Goal: Task Accomplishment & Management: Manage account settings

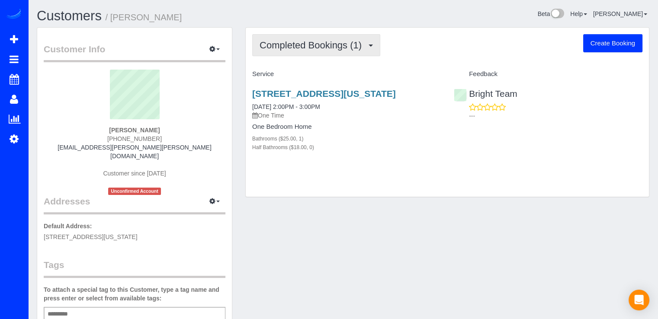
click at [351, 45] on span "Completed Bookings (1)" at bounding box center [312, 45] width 106 height 11
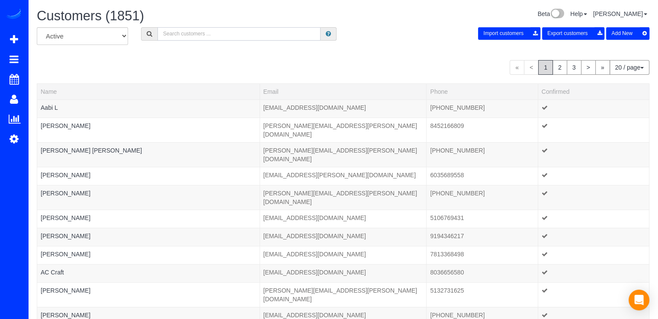
click at [162, 33] on input "text" at bounding box center [238, 33] width 163 height 13
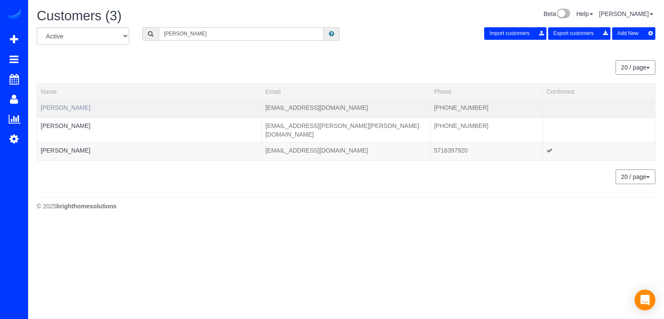
type input "[PERSON_NAME]"
click at [76, 104] on link "Audrey Voorhees" at bounding box center [66, 107] width 50 height 7
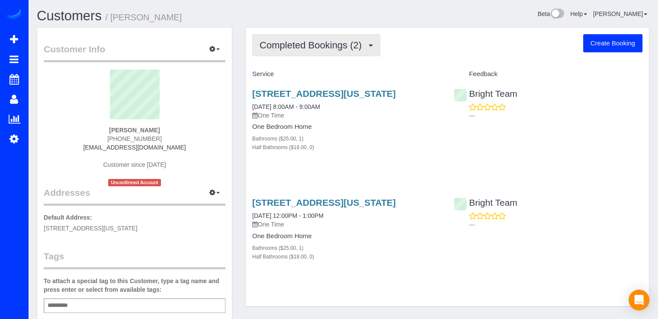
click at [358, 49] on span "Completed Bookings (2)" at bounding box center [312, 45] width 106 height 11
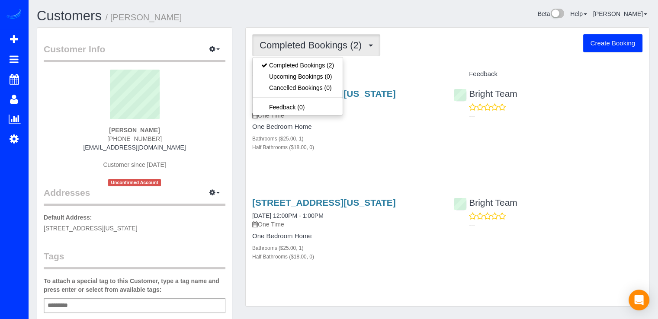
click at [391, 60] on div "Completed Bookings (2) Completed Bookings (2) Upcoming Bookings (0) Cancelled B…" at bounding box center [447, 167] width 403 height 278
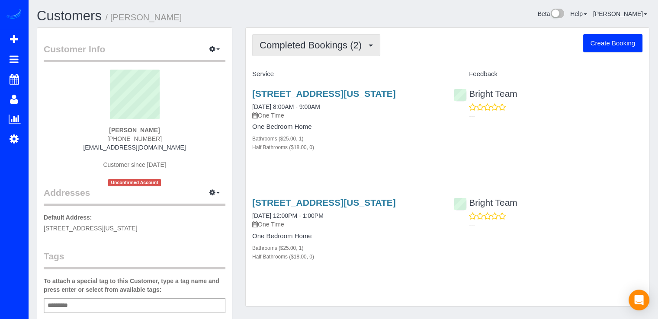
click at [332, 51] on button "Completed Bookings (2)" at bounding box center [316, 45] width 128 height 22
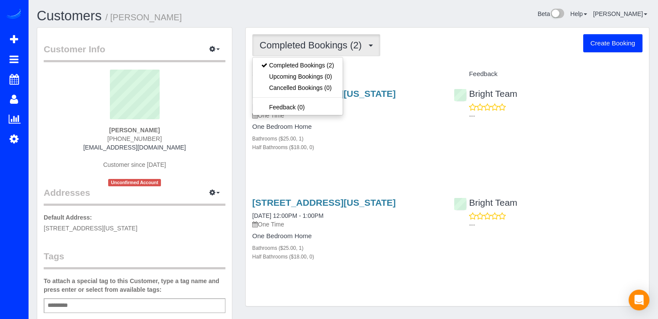
click at [377, 69] on div "Service" at bounding box center [346, 74] width 201 height 15
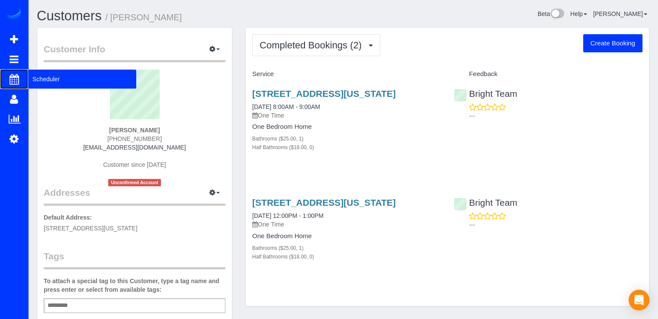
click at [41, 77] on span "Scheduler" at bounding box center [82, 79] width 108 height 20
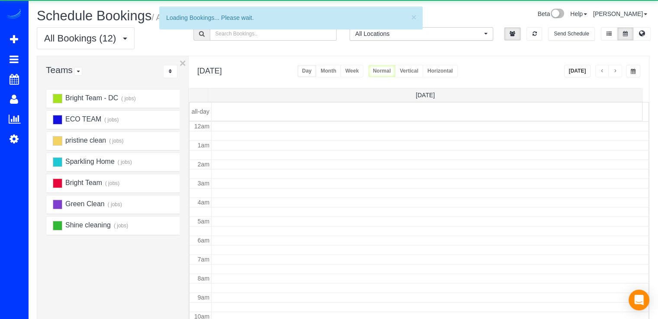
scroll to position [114, 0]
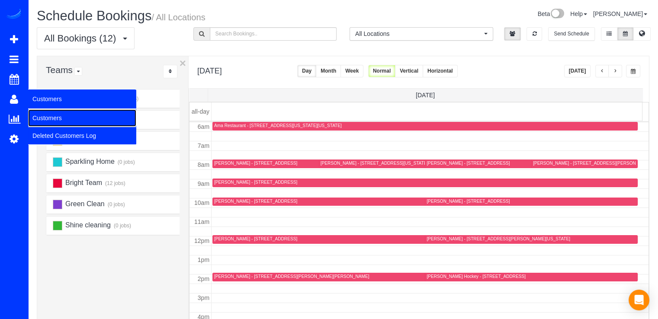
click at [50, 116] on link "Customers" at bounding box center [82, 117] width 108 height 17
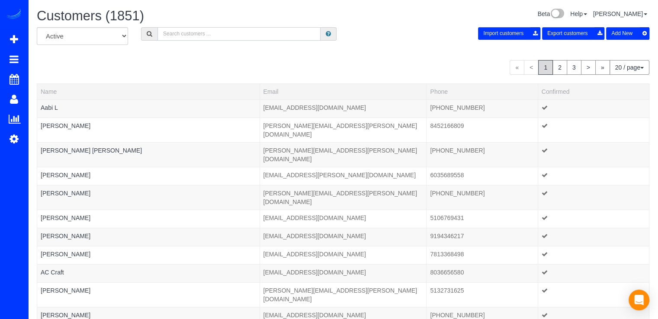
click at [215, 38] on input "text" at bounding box center [238, 33] width 163 height 13
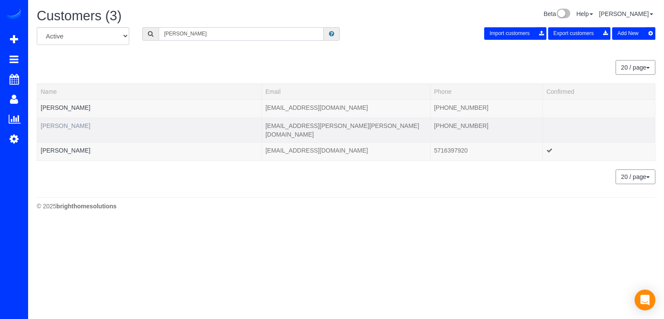
type input "Audre"
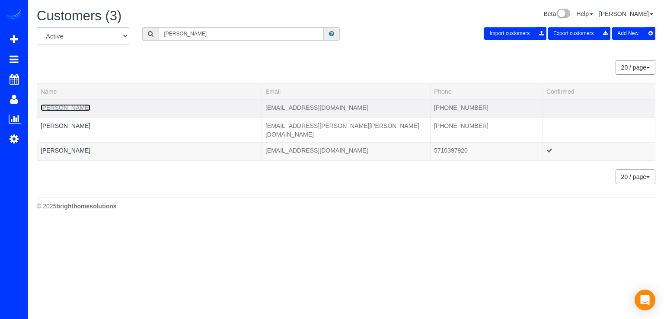
drag, startPoint x: 75, startPoint y: 115, endPoint x: 60, endPoint y: 109, distance: 15.9
click at [57, 109] on link "[PERSON_NAME]" at bounding box center [66, 107] width 50 height 7
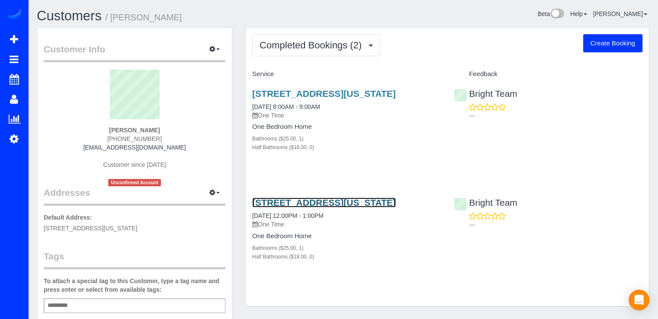
click at [309, 205] on link "1661 Park Road, #205, Washington, DC 20010" at bounding box center [324, 203] width 144 height 10
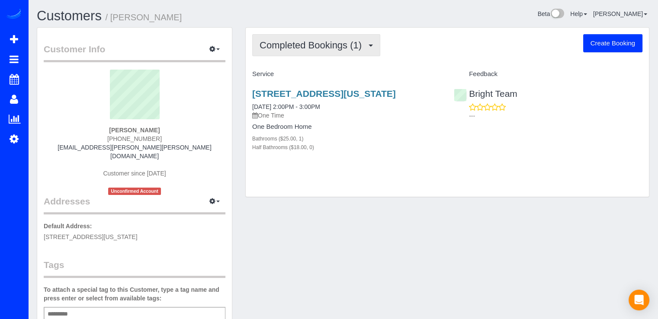
click at [316, 51] on button "Completed Bookings (1)" at bounding box center [316, 45] width 128 height 22
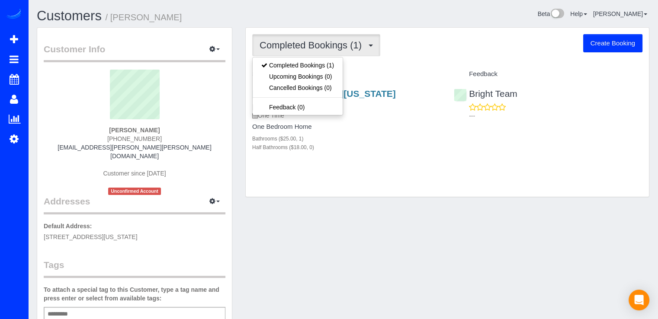
click at [384, 54] on div "Completed Bookings (1) Completed Bookings (1) Upcoming Bookings (0) Cancelled B…" at bounding box center [447, 45] width 390 height 22
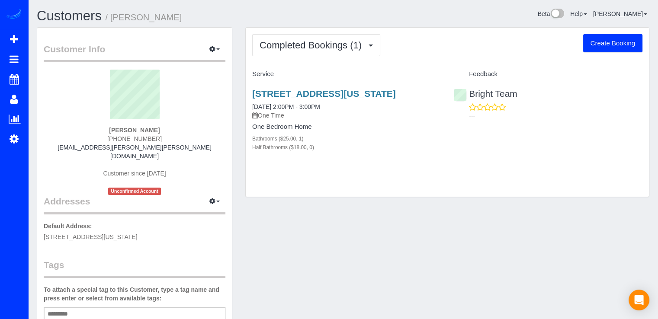
drag, startPoint x: 419, startPoint y: 94, endPoint x: 249, endPoint y: 87, distance: 169.6
click at [249, 87] on div "1661 Park Rd, Washington, DC 20010 04/02/2025 2:00PM - 3:00PM One Time One Bedr…" at bounding box center [346, 124] width 201 height 87
click at [302, 46] on span "Completed Bookings (1)" at bounding box center [312, 45] width 106 height 11
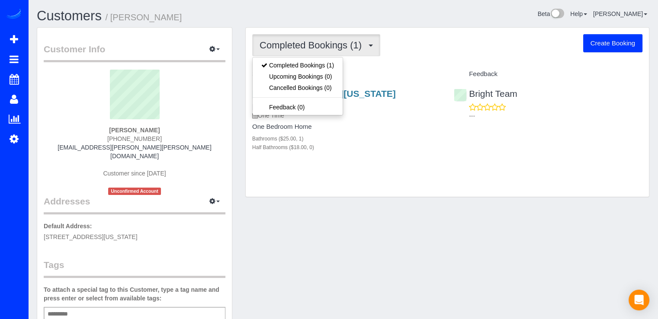
click at [365, 58] on div "Completed Bookings (1) Completed Bookings (1) Upcoming Bookings (0) Cancelled B…" at bounding box center [447, 112] width 403 height 169
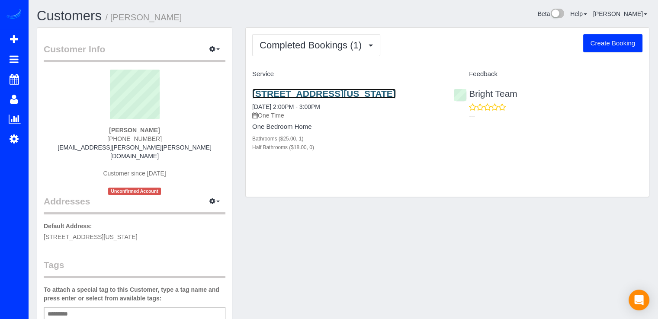
click at [332, 93] on link "1661 Park Rd, Washington, DC 20010" at bounding box center [324, 94] width 144 height 10
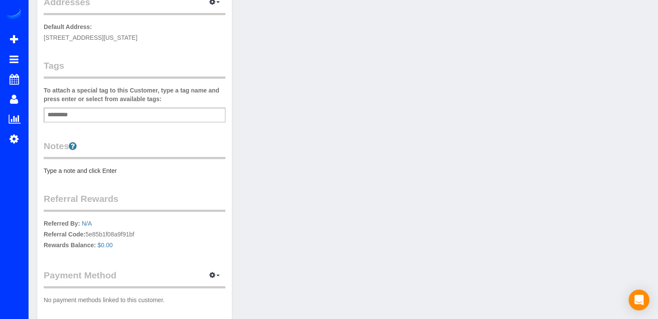
scroll to position [238, 0]
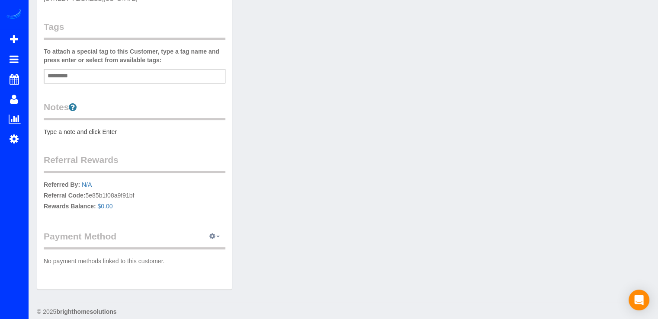
click at [214, 233] on icon "button" at bounding box center [212, 235] width 6 height 5
click at [272, 214] on div "Customer Info Edit Contact Info Send Message Email Preferences Special Sales Ta…" at bounding box center [342, 43] width 625 height 509
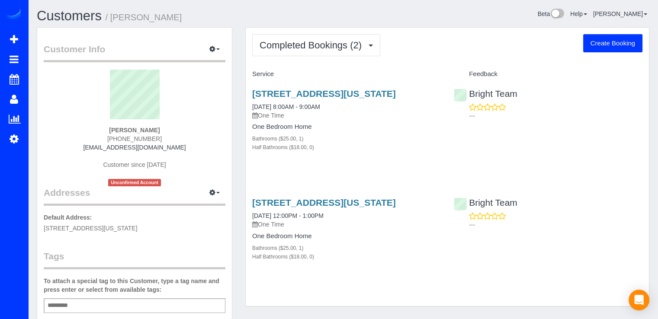
drag, startPoint x: 403, startPoint y: 96, endPoint x: 245, endPoint y: 93, distance: 157.4
click at [246, 93] on div "[STREET_ADDRESS][US_STATE] [DATE] 8:00AM - 9:00AM One Time One Bedroom Home Bat…" at bounding box center [346, 124] width 201 height 87
copy link "[STREET_ADDRESS][US_STATE]"
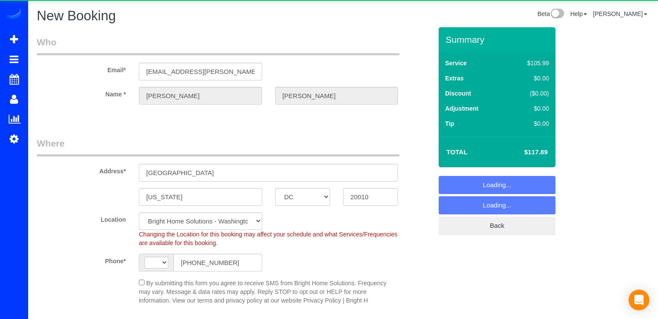
select select "DC"
select select "string:fspay"
select select "string:US"
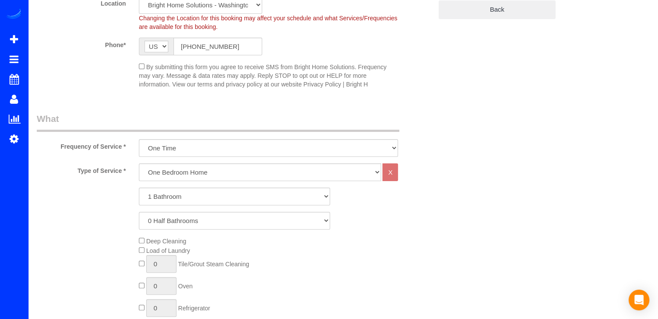
select select "object:839"
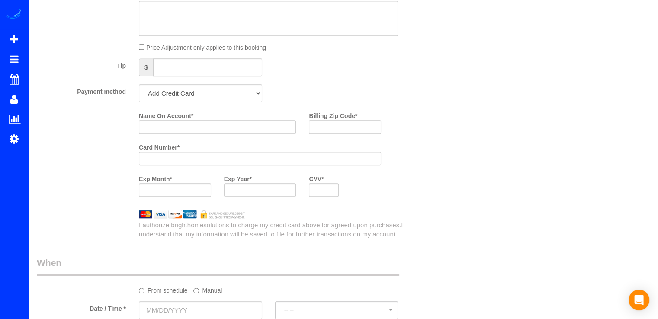
scroll to position [865, 0]
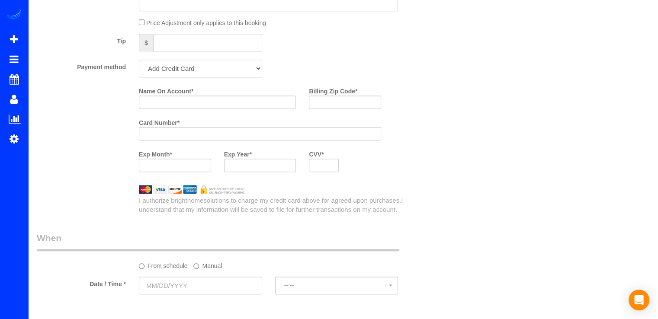
click at [189, 72] on select "Add Credit Card Cash Check Paypal" at bounding box center [200, 69] width 123 height 18
click at [295, 52] on div "Tip $" at bounding box center [234, 43] width 408 height 19
drag, startPoint x: 220, startPoint y: 68, endPoint x: 216, endPoint y: 74, distance: 6.5
click at [220, 68] on select "Add Credit Card Cash Check Paypal" at bounding box center [200, 69] width 123 height 18
select select "string:check"
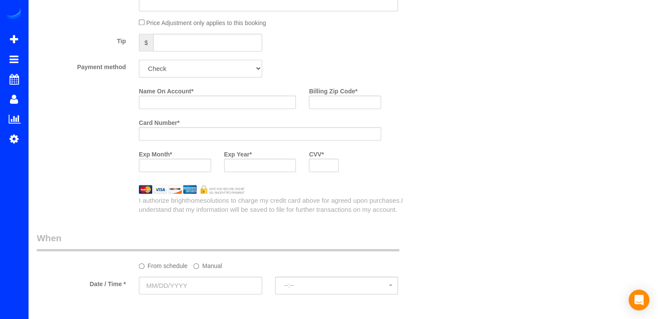
click at [139, 62] on select "Add Credit Card Cash Check Paypal" at bounding box center [200, 69] width 123 height 18
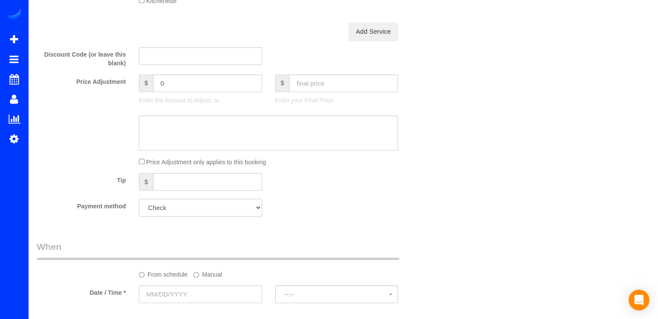
scroll to position [778, 0]
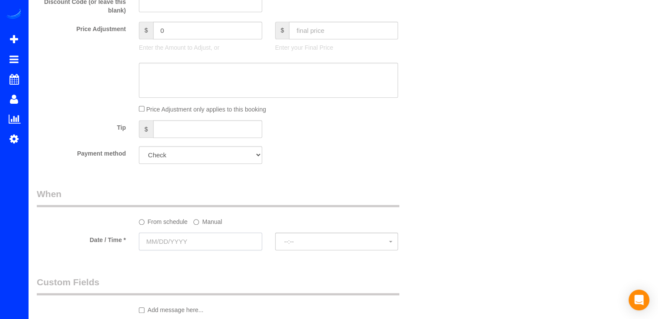
click at [185, 239] on input "text" at bounding box center [200, 242] width 123 height 18
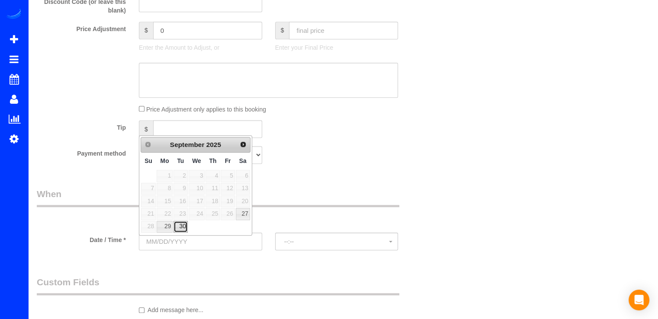
click at [185, 223] on link "30" at bounding box center [180, 227] width 14 height 12
type input "09/30/2025"
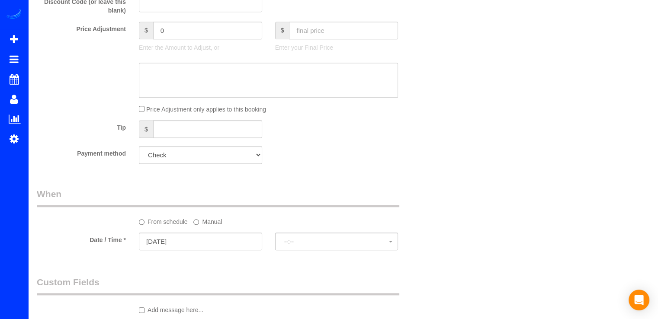
select select "spot1"
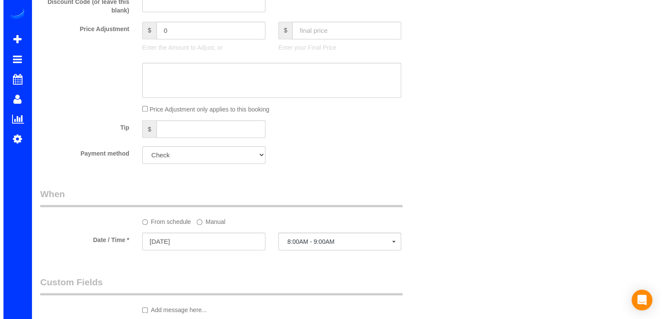
scroll to position [951, 0]
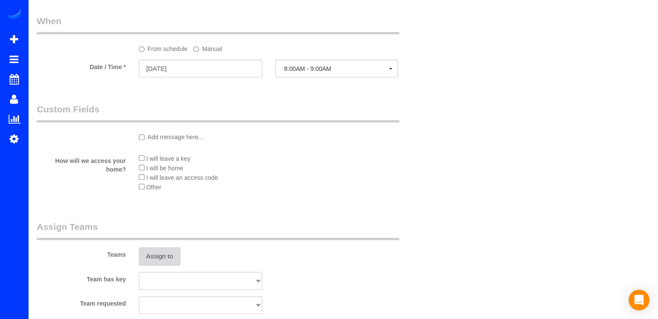
click at [162, 262] on button "Assign to" at bounding box center [160, 256] width 42 height 18
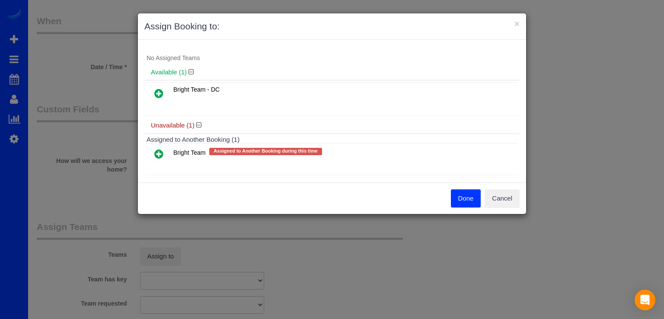
scroll to position [17, 0]
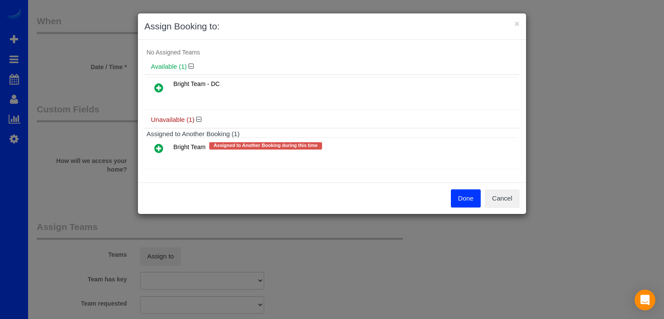
click at [159, 146] on icon at bounding box center [158, 148] width 9 height 10
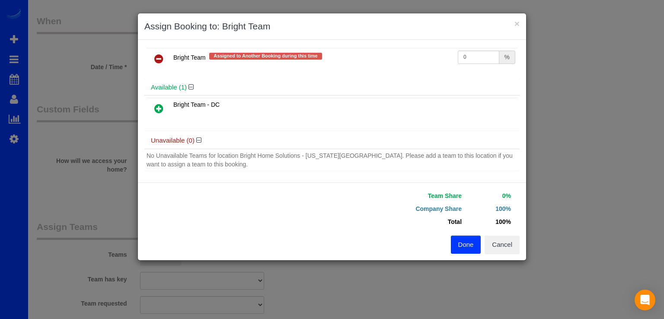
click at [161, 107] on icon at bounding box center [158, 108] width 9 height 10
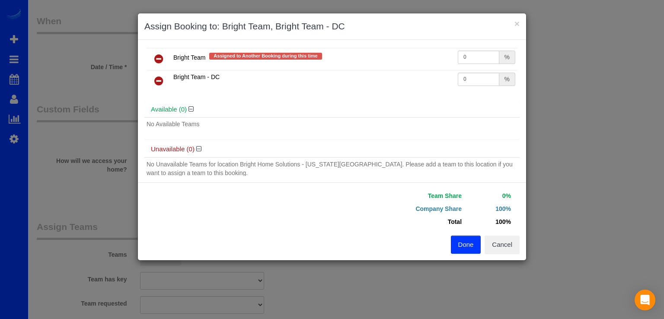
click at [463, 246] on button "Done" at bounding box center [466, 245] width 30 height 18
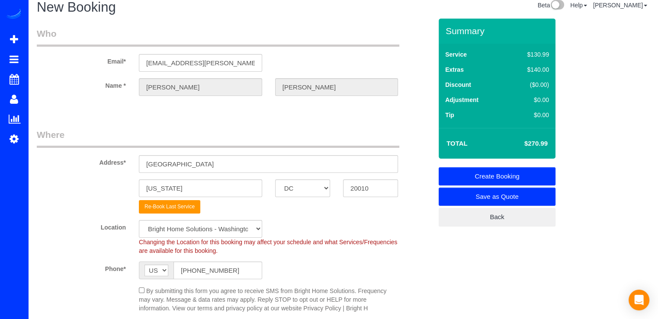
scroll to position [0, 0]
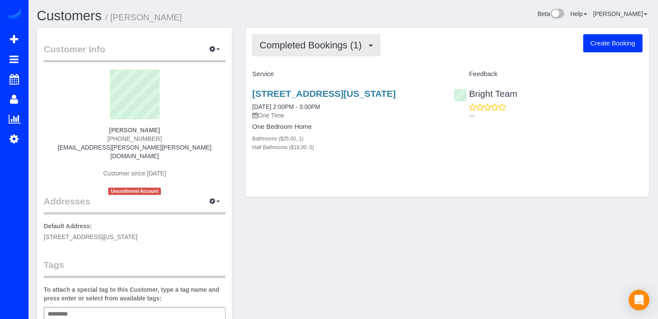
click at [317, 53] on button "Completed Bookings (1)" at bounding box center [316, 45] width 128 height 22
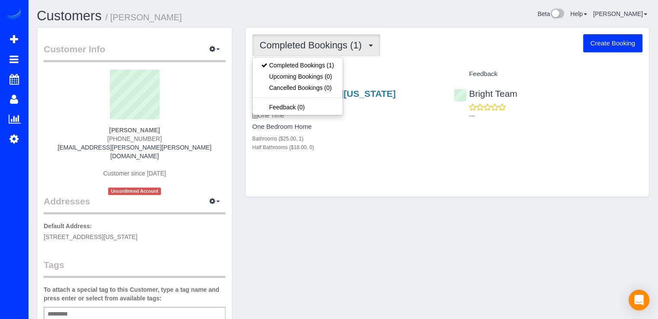
click at [403, 57] on div "Completed Bookings (1) Completed Bookings (1) Upcoming Bookings (0) Cancelled B…" at bounding box center [447, 112] width 403 height 169
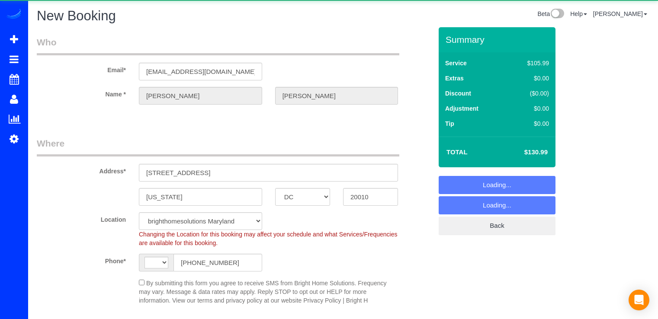
select select "DC"
select select "string:[GEOGRAPHIC_DATA]"
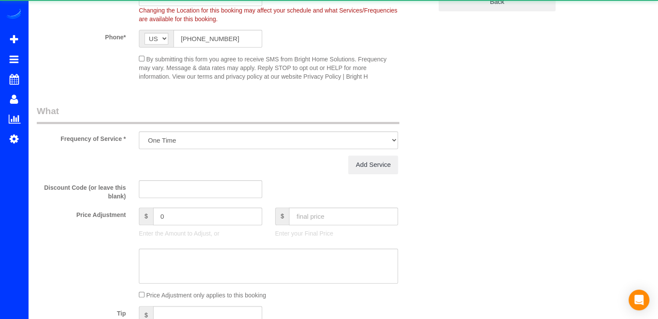
select select "object:702"
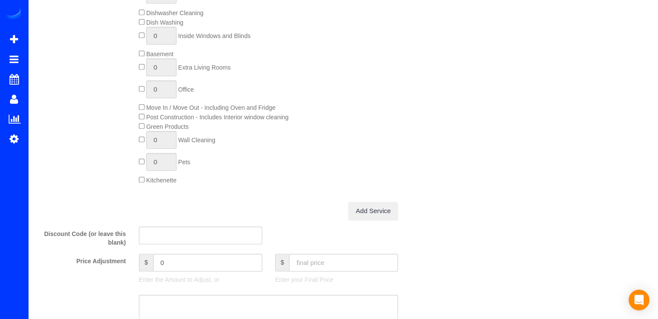
select select "2"
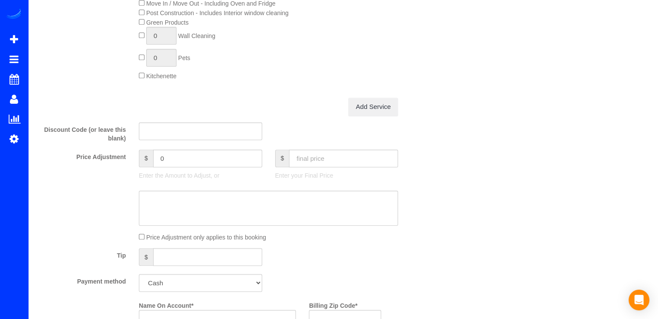
scroll to position [837, 0]
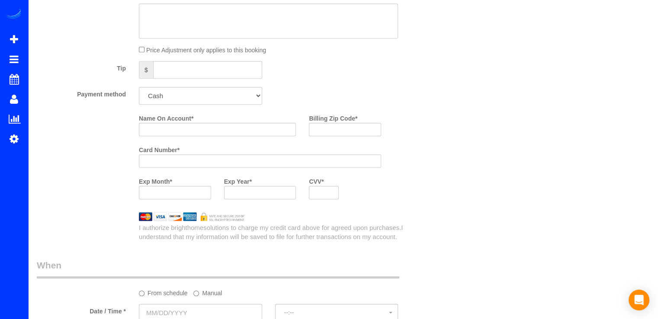
select select "object:935"
drag, startPoint x: 212, startPoint y: 93, endPoint x: 200, endPoint y: 105, distance: 17.7
click at [212, 93] on select "Add Credit Card Cash Check Paypal" at bounding box center [200, 96] width 123 height 18
select select "string:check"
click at [139, 89] on select "Add Credit Card Cash Check Paypal" at bounding box center [200, 96] width 123 height 18
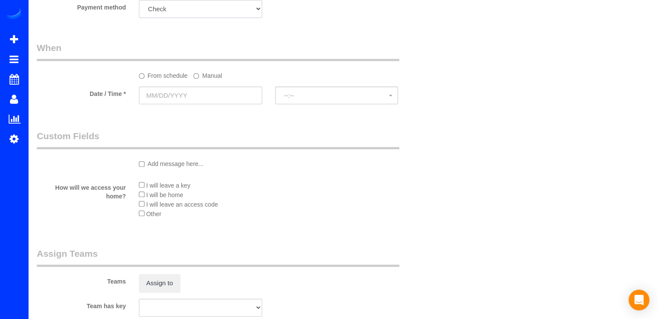
scroll to position [924, 0]
click at [189, 106] on div at bounding box center [200, 106] width 123 height 2
click at [190, 102] on input "text" at bounding box center [200, 96] width 123 height 18
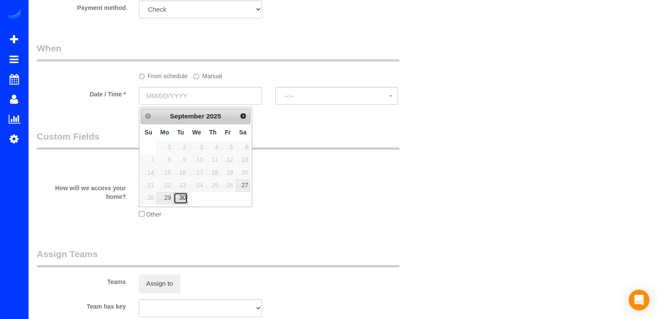
click at [183, 196] on link "30" at bounding box center [180, 198] width 14 height 12
type input "[DATE]"
select select "spot1"
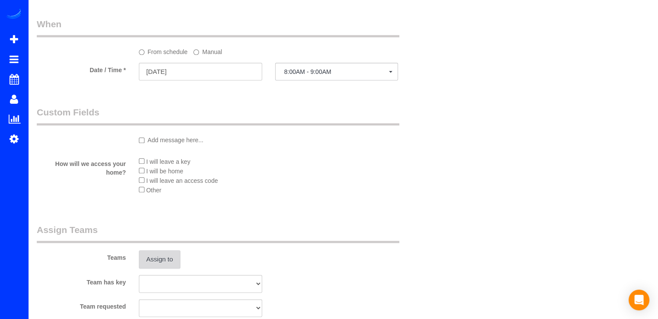
scroll to position [967, 0]
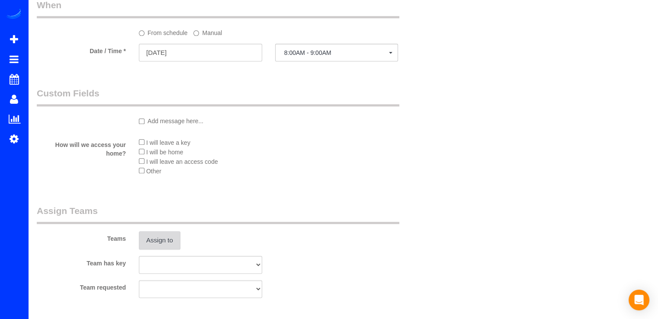
click at [170, 243] on button "Assign to" at bounding box center [160, 240] width 42 height 18
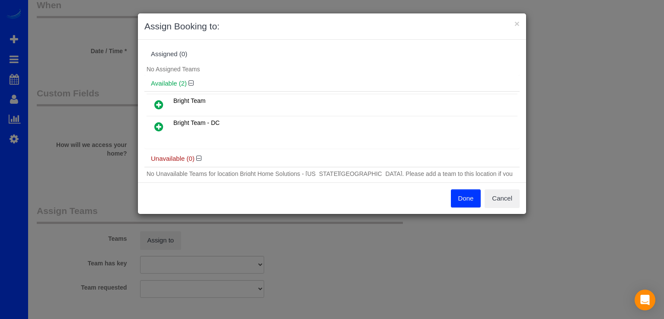
click at [157, 124] on icon at bounding box center [158, 126] width 9 height 10
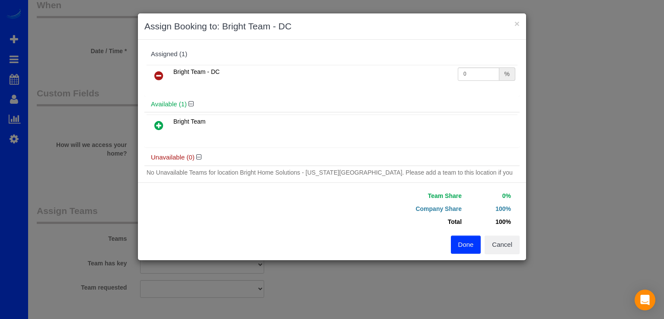
click at [156, 124] on icon at bounding box center [158, 125] width 9 height 10
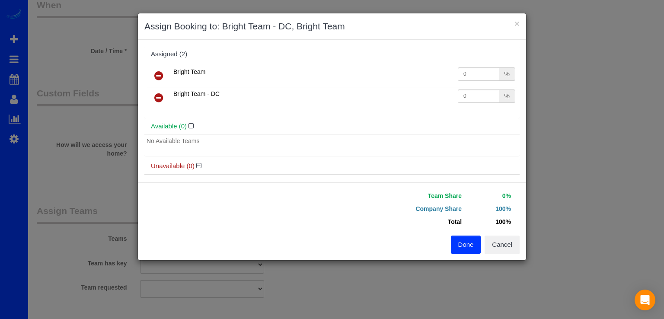
click at [454, 247] on button "Done" at bounding box center [466, 245] width 30 height 18
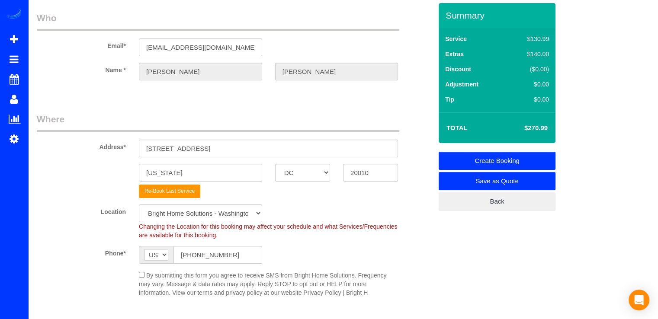
scroll to position [0, 0]
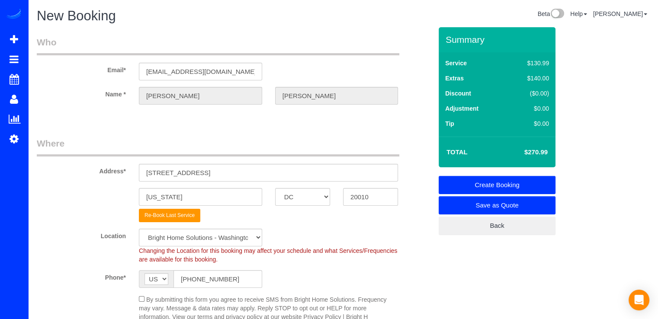
click at [518, 181] on link "Create Booking" at bounding box center [496, 185] width 117 height 18
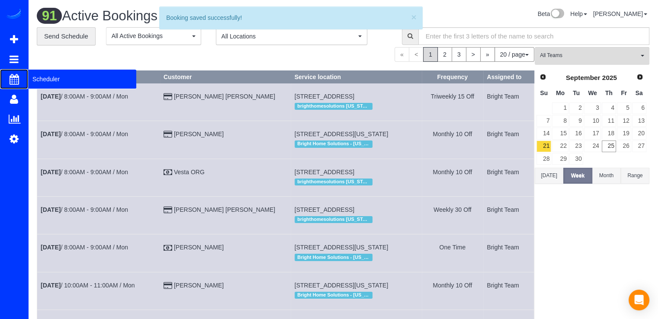
click at [31, 81] on span "Scheduler" at bounding box center [82, 79] width 108 height 20
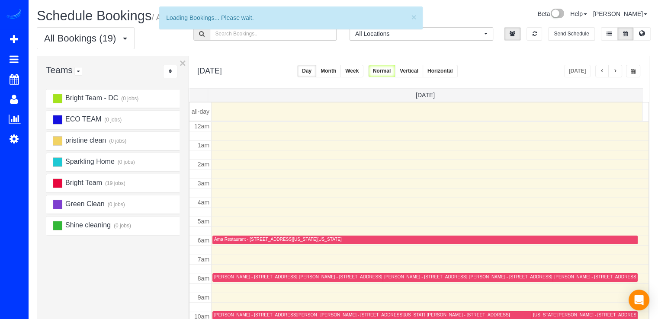
scroll to position [114, 0]
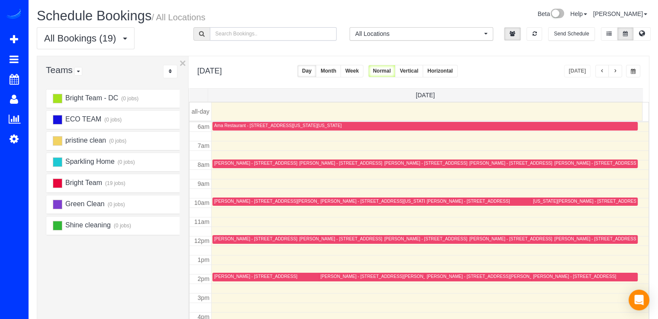
click at [247, 33] on input "text" at bounding box center [273, 33] width 127 height 13
type input "C"
click at [605, 71] on button "button" at bounding box center [602, 71] width 14 height 13
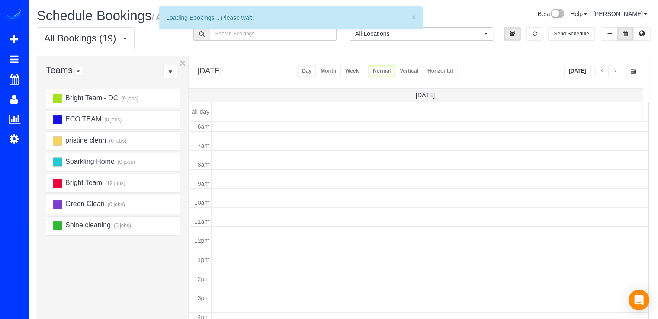
click at [605, 71] on button "button" at bounding box center [602, 71] width 14 height 13
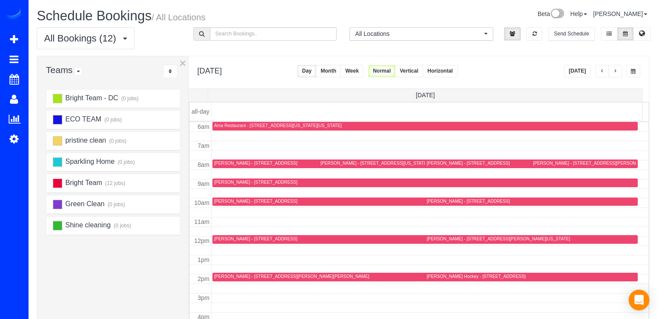
click at [605, 71] on button "button" at bounding box center [602, 71] width 14 height 13
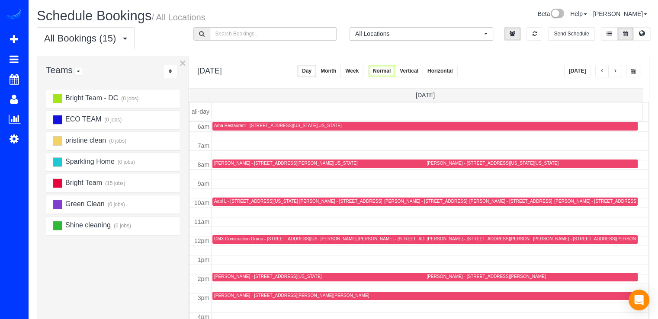
click at [219, 241] on div "CMX Construction Group - 2754 Chain Bridge Rd Nw, Washington, DC 20016" at bounding box center [274, 239] width 120 height 6
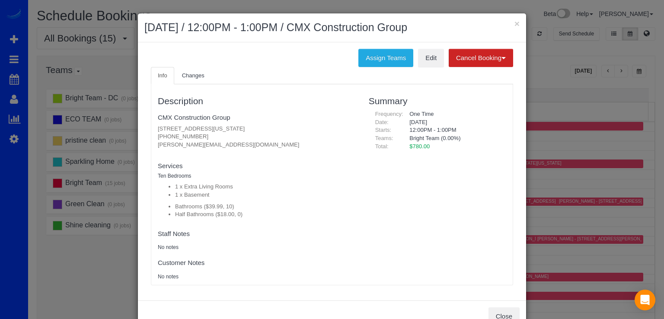
drag, startPoint x: 149, startPoint y: 128, endPoint x: 300, endPoint y: 128, distance: 151.3
click at [300, 128] on div "Description CMX Construction Group 2754 Chain Bridge Rd Nw, Washington, DC 2001…" at bounding box center [256, 185] width 211 height 192
copy p "2754 Chain Bridge Rd Nw, Washington, DC 20016"
click at [515, 25] on button "×" at bounding box center [517, 23] width 5 height 9
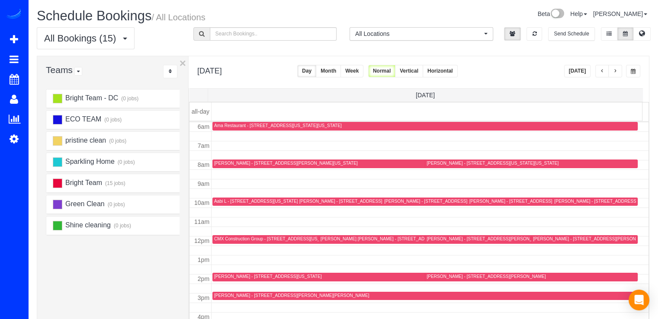
click at [569, 72] on button "[DATE]" at bounding box center [577, 71] width 27 height 13
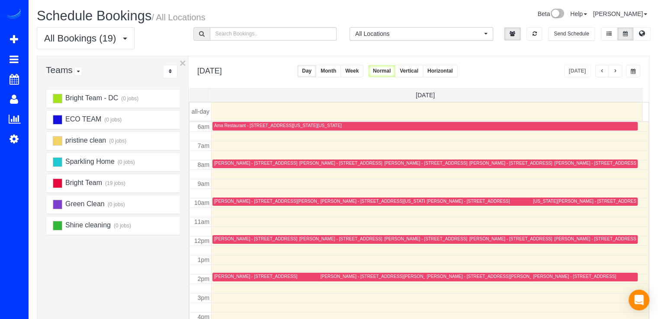
click at [620, 68] on button "button" at bounding box center [615, 71] width 14 height 13
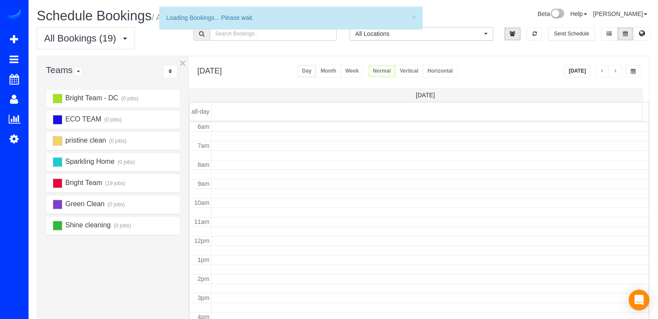
click at [619, 68] on button "button" at bounding box center [615, 71] width 14 height 13
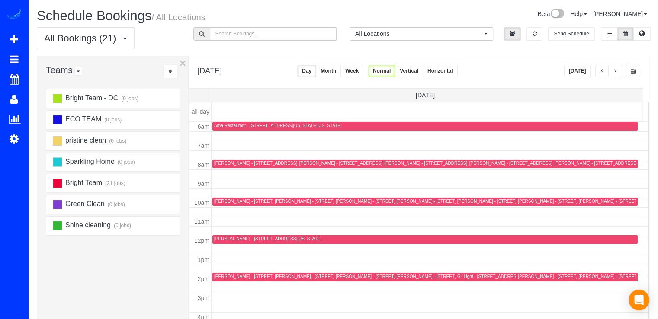
click at [617, 69] on button "button" at bounding box center [615, 71] width 14 height 13
click at [224, 279] on div "Allison Richardson - 1516 K St Se, 3d, Washington, DC 20003" at bounding box center [420, 277] width 413 height 6
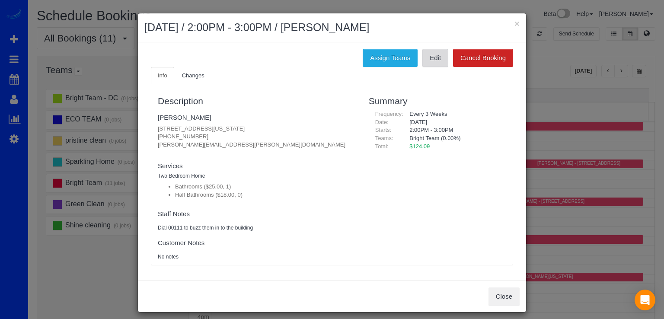
click at [434, 63] on link "Edit" at bounding box center [435, 58] width 26 height 18
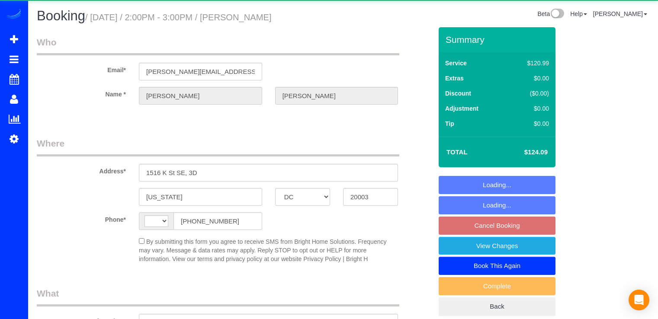
select select "DC"
select select "string:[GEOGRAPHIC_DATA]"
select select "object:739"
select select "spot4"
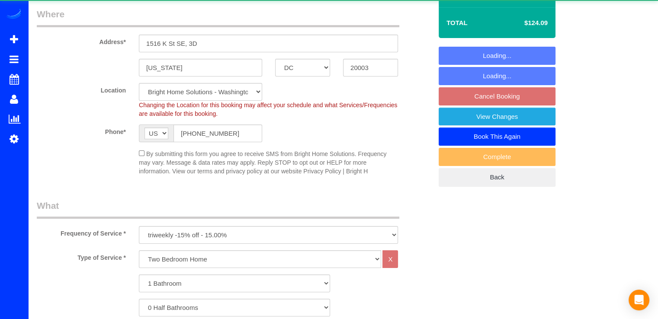
select select "object:813"
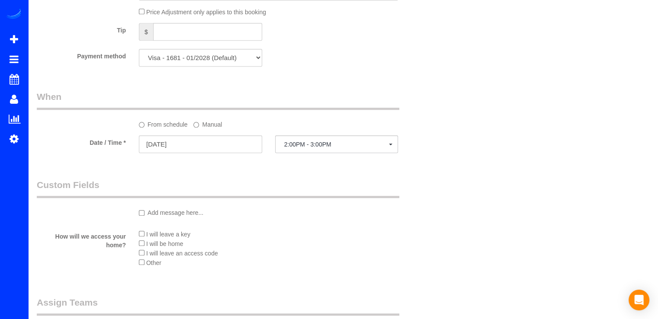
scroll to position [735, 0]
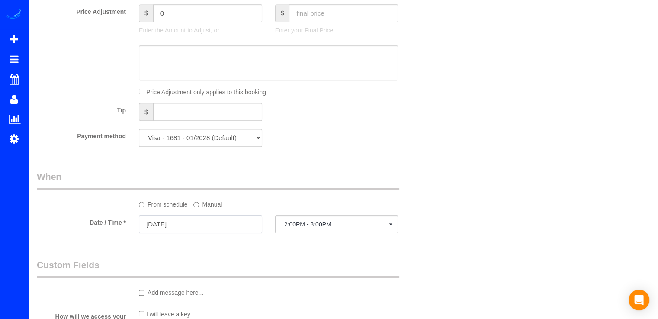
click at [180, 228] on input "[DATE]" at bounding box center [200, 224] width 123 height 18
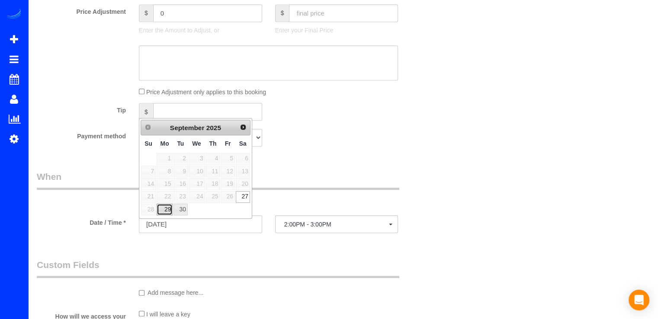
click at [169, 214] on link "29" at bounding box center [165, 210] width 16 height 12
type input "[DATE]"
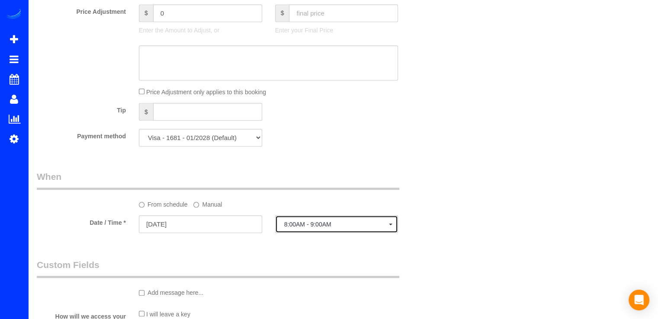
click at [377, 232] on button "8:00AM - 9:00AM" at bounding box center [336, 224] width 123 height 18
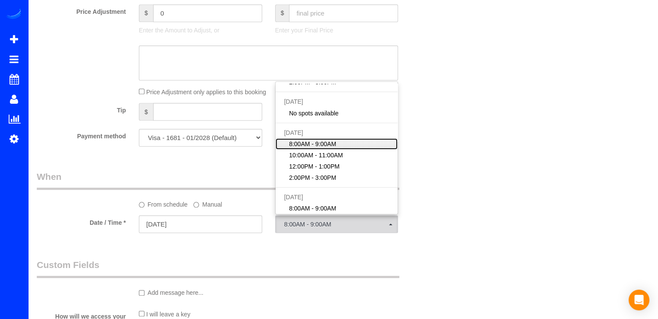
scroll to position [86, 0]
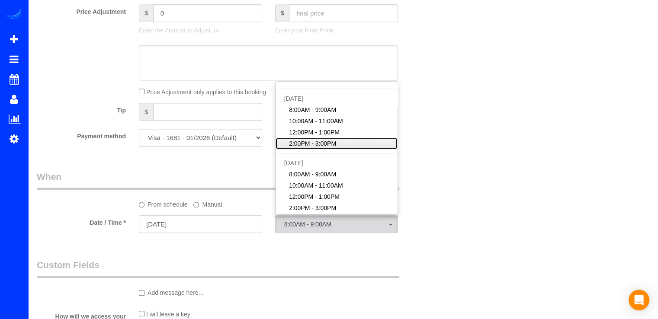
click at [318, 141] on span "2:00PM - 3:00PM" at bounding box center [312, 143] width 47 height 9
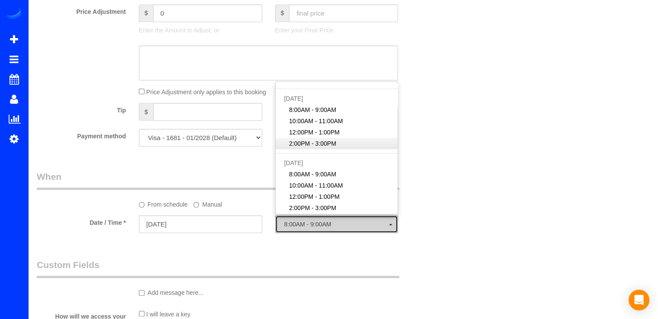
select select "spot9"
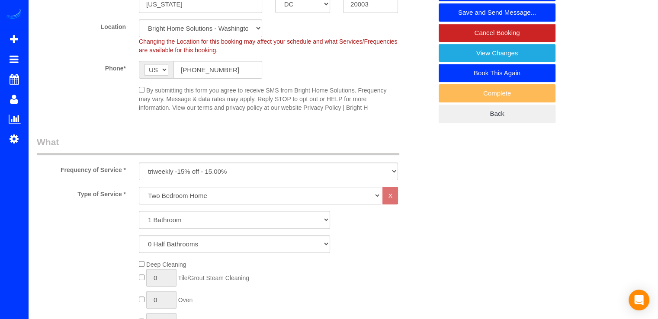
scroll to position [0, 0]
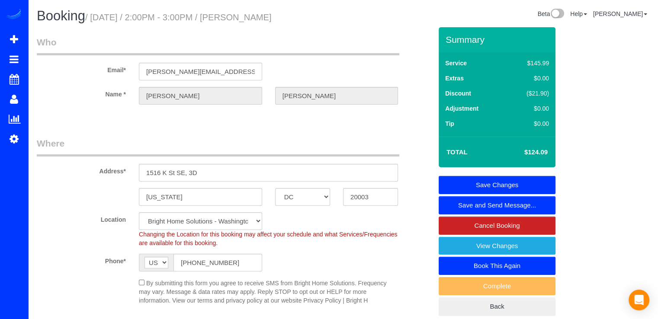
click at [546, 182] on link "Save Changes" at bounding box center [496, 185] width 117 height 18
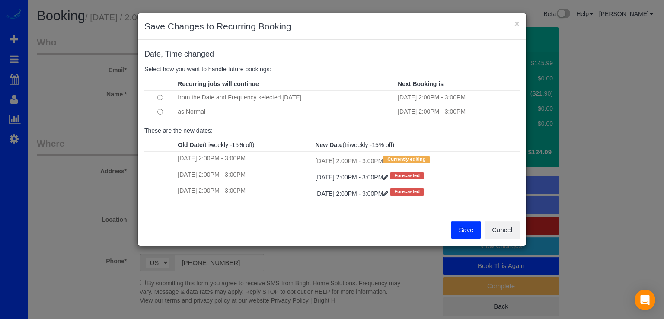
click at [468, 230] on button "Save" at bounding box center [465, 230] width 29 height 18
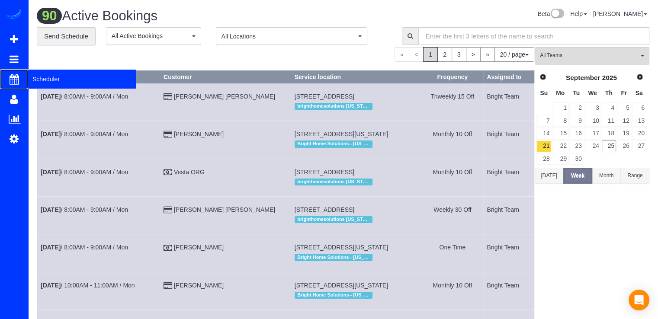
click at [40, 76] on span "Scheduler" at bounding box center [82, 79] width 108 height 20
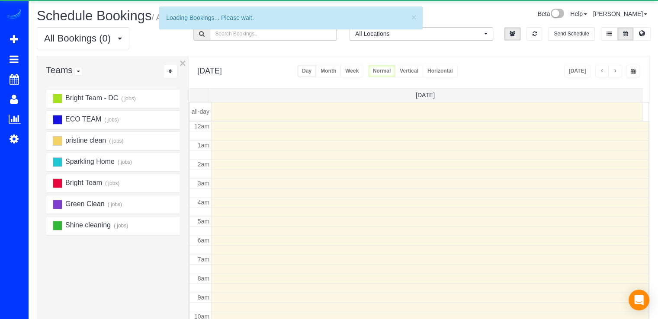
scroll to position [114, 0]
